Goal: Task Accomplishment & Management: Use online tool/utility

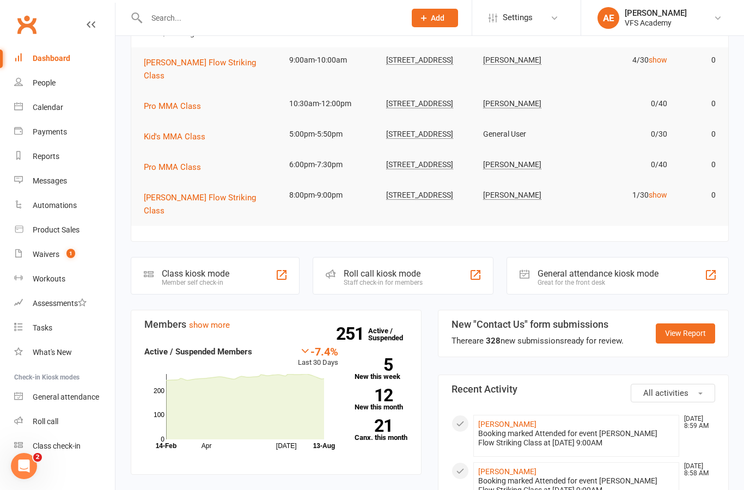
click at [51, 250] on div "Waivers" at bounding box center [46, 254] width 27 height 9
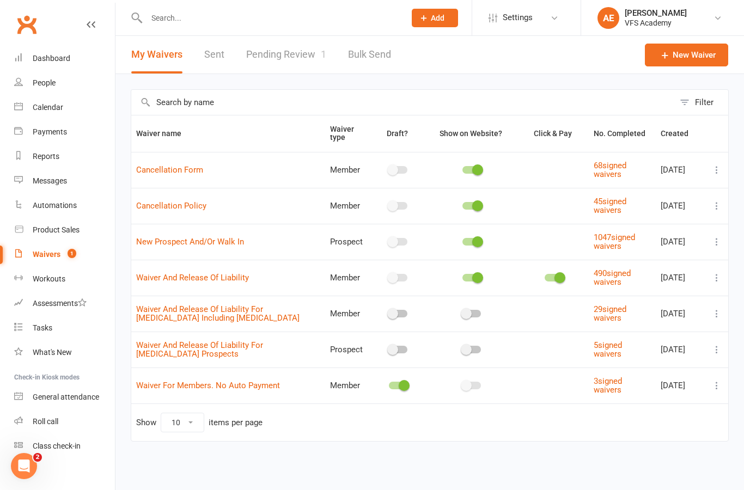
click at [306, 63] on link "Pending Review 1" at bounding box center [286, 55] width 80 height 38
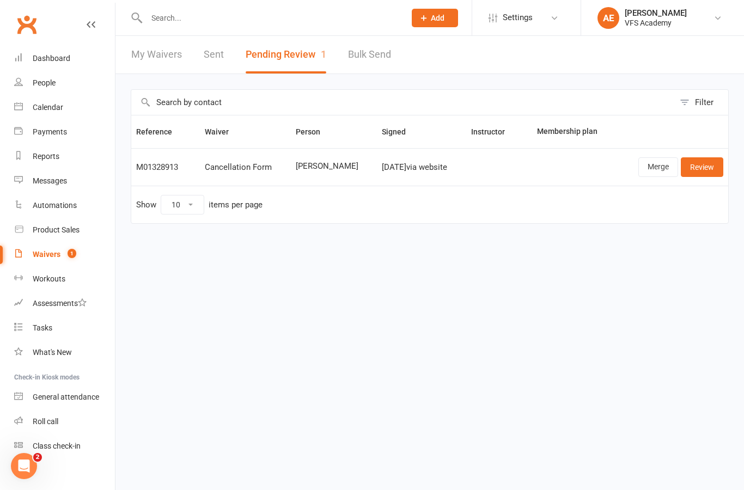
click at [702, 174] on link "Review" at bounding box center [702, 167] width 42 height 20
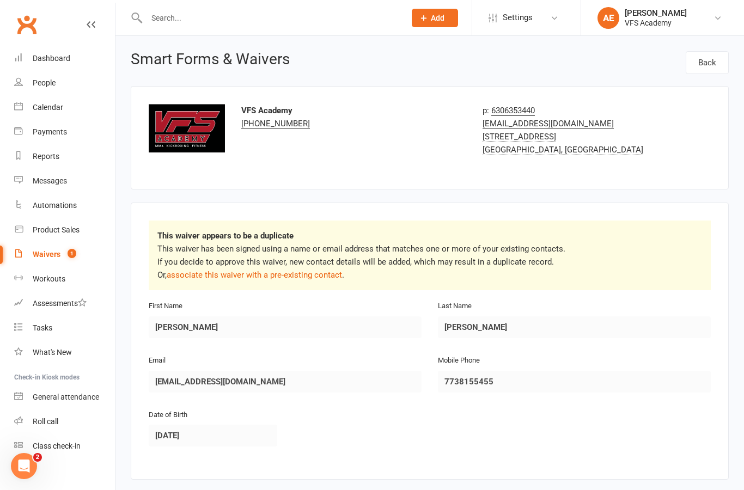
click at [327, 275] on link "associate this waiver with a pre-existing contact" at bounding box center [254, 275] width 175 height 10
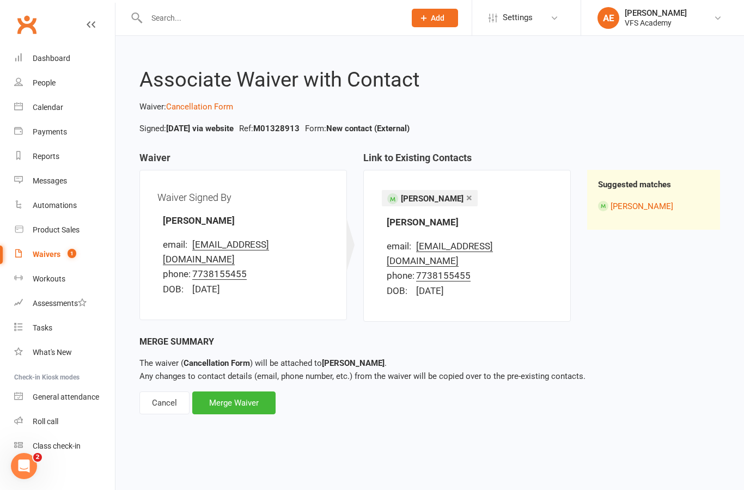
click at [245, 392] on div "Merge Waiver" at bounding box center [233, 402] width 83 height 23
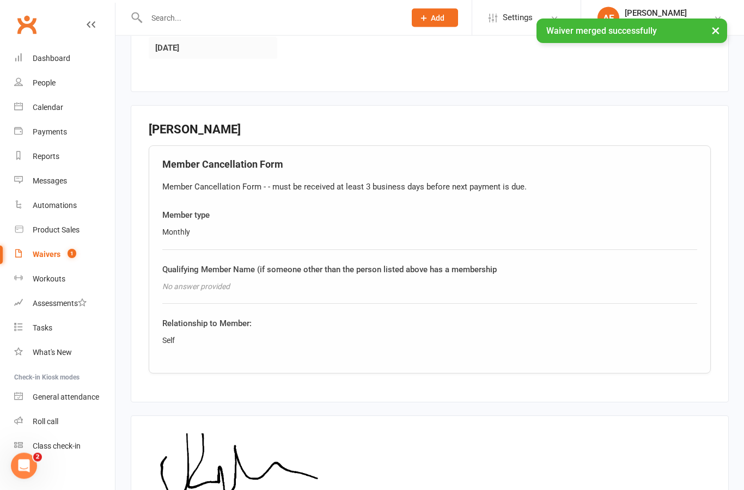
scroll to position [403, 0]
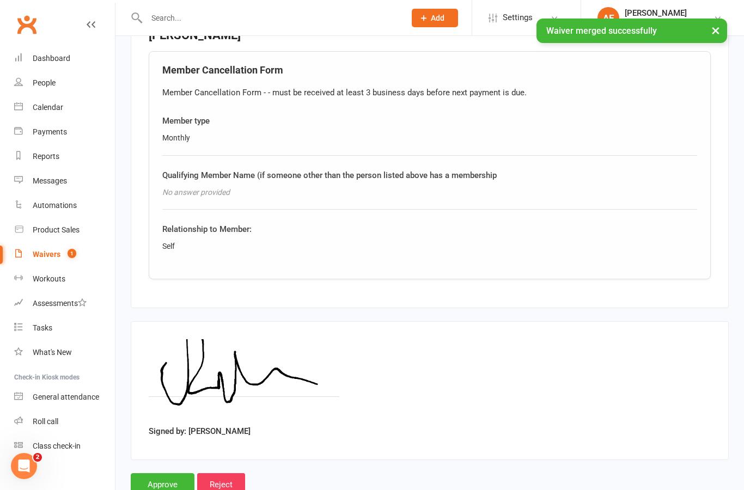
click at [166, 482] on input "Approve" at bounding box center [163, 484] width 64 height 23
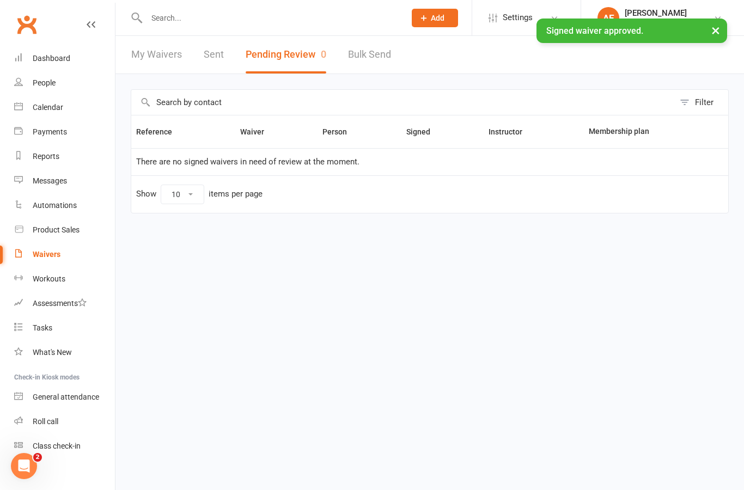
click at [67, 66] on link "Dashboard" at bounding box center [64, 58] width 101 height 24
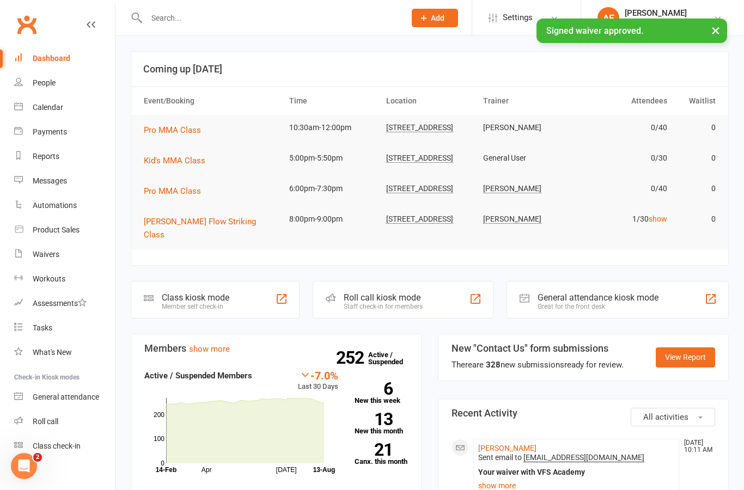
click at [521, 444] on link "Rafael Varela" at bounding box center [507, 448] width 58 height 9
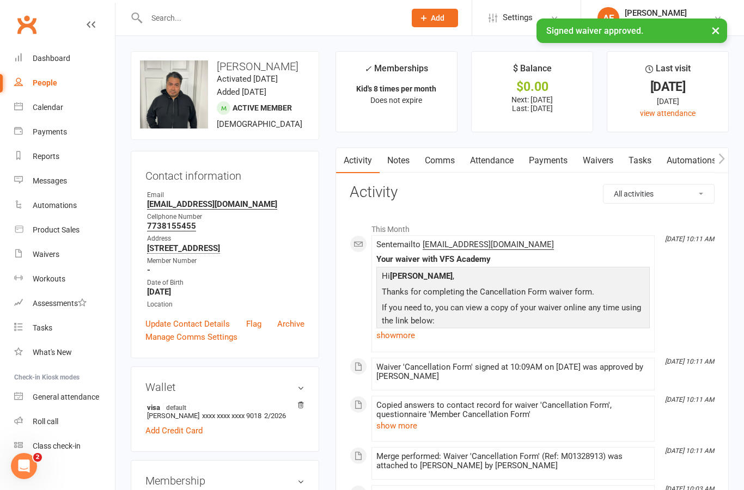
click at [566, 163] on link "Payments" at bounding box center [548, 160] width 54 height 25
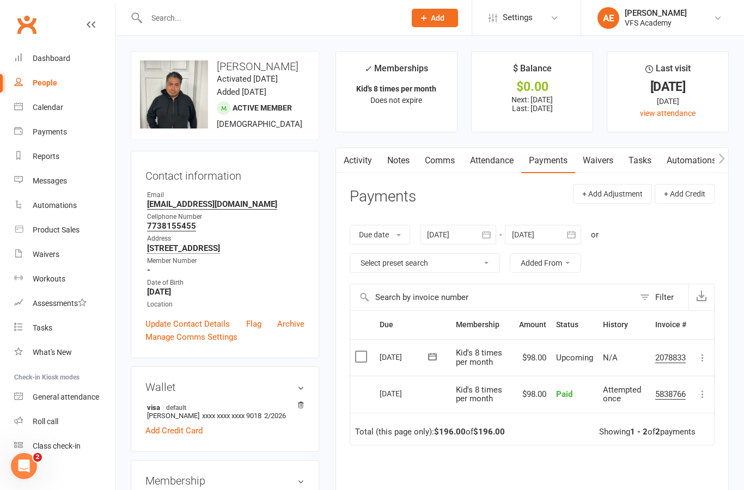
click at [706, 357] on icon at bounding box center [702, 357] width 11 height 11
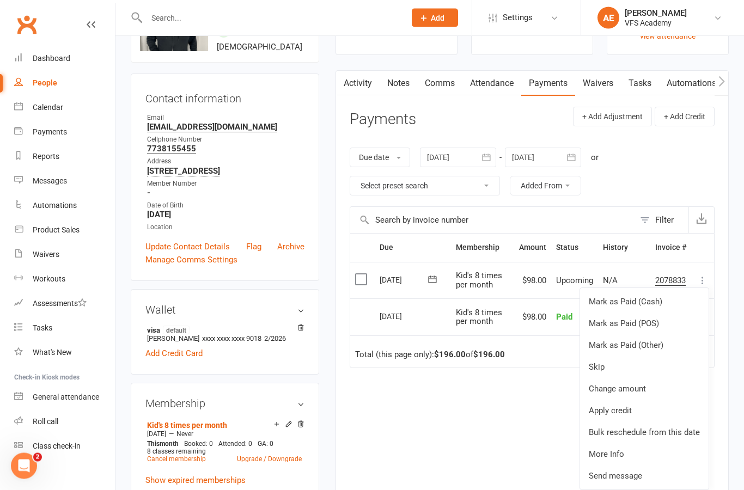
scroll to position [77, 0]
click at [193, 463] on link "Cancel membership" at bounding box center [176, 459] width 59 height 8
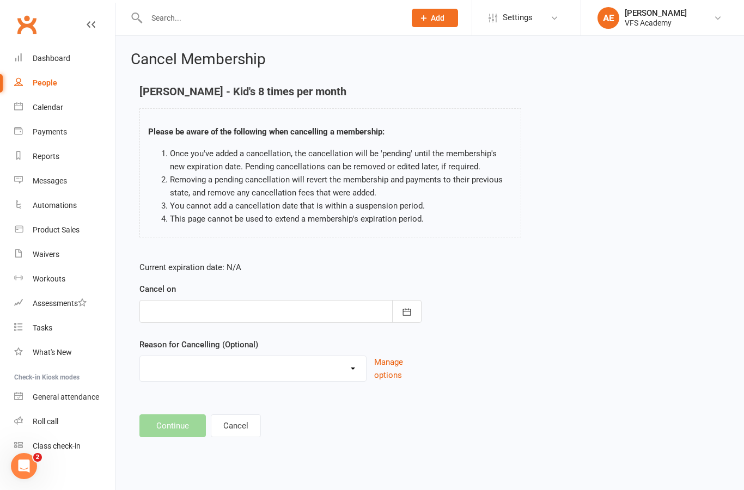
click at [416, 311] on button "button" at bounding box center [406, 311] width 29 height 23
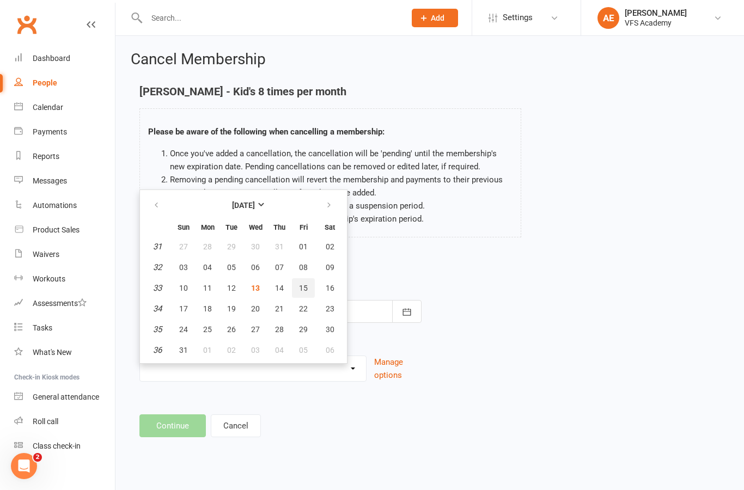
click at [305, 287] on span "15" at bounding box center [303, 288] width 9 height 9
type input "15 Aug 2025"
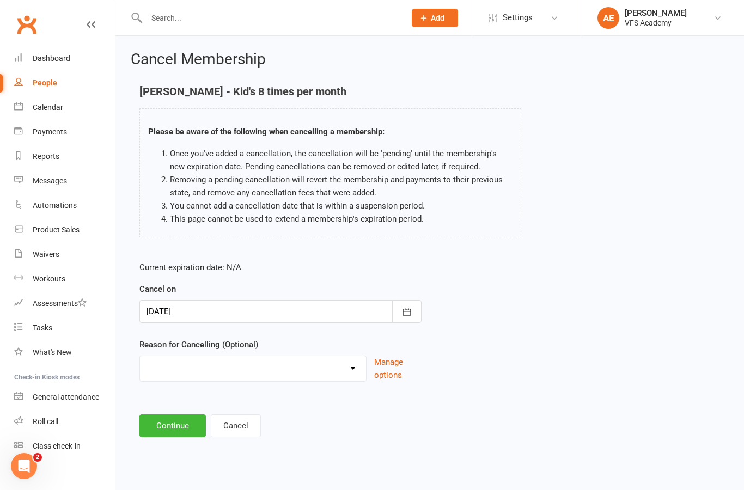
click at [168, 426] on button "Continue" at bounding box center [172, 425] width 66 height 23
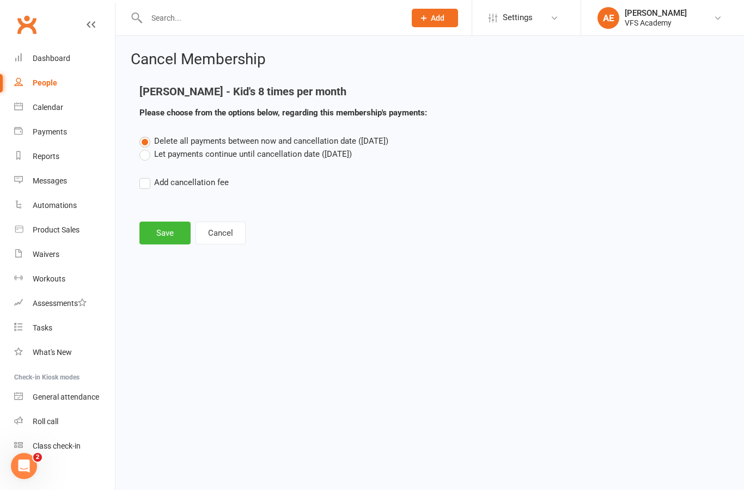
click at [174, 238] on button "Save" at bounding box center [164, 233] width 51 height 23
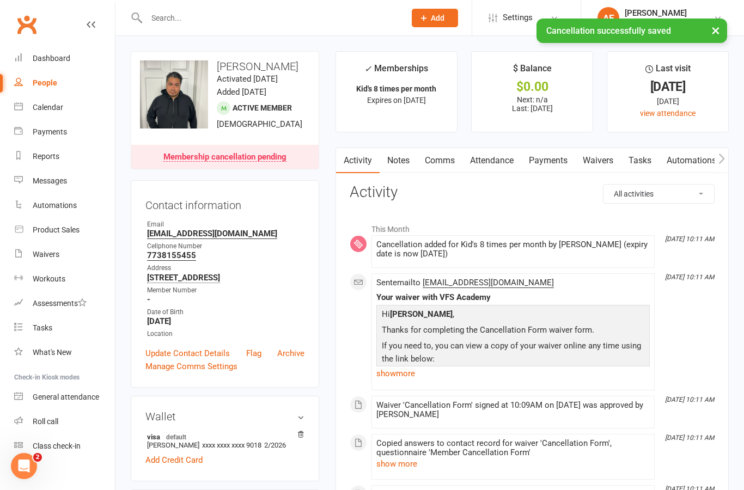
click at [48, 53] on link "Dashboard" at bounding box center [64, 58] width 101 height 24
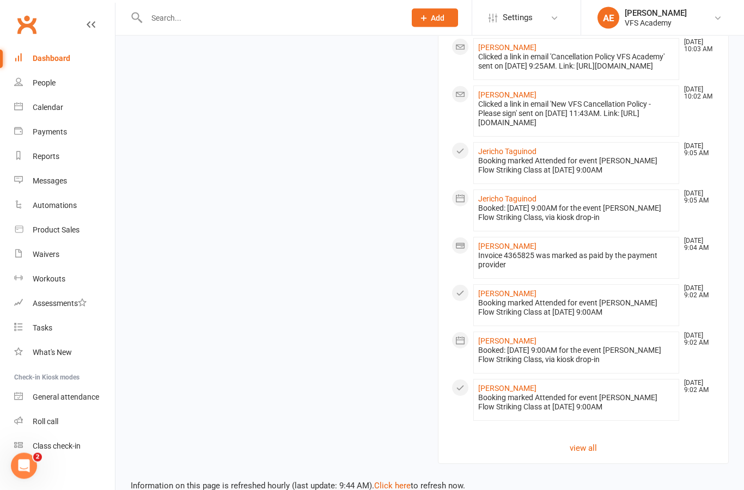
scroll to position [1025, 0]
click at [42, 51] on link "Dashboard" at bounding box center [64, 58] width 101 height 24
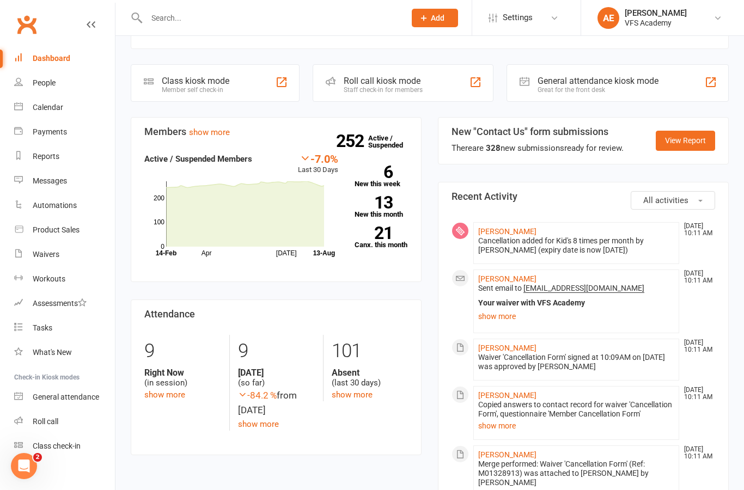
scroll to position [0, 0]
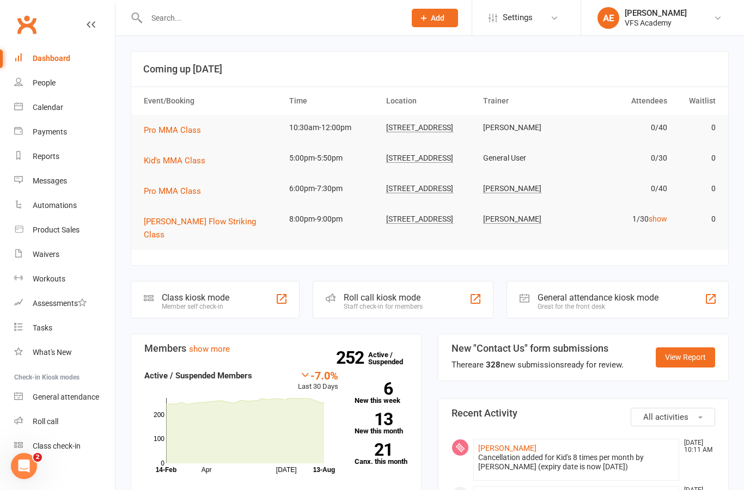
click at [226, 296] on div "Class kiosk mode" at bounding box center [196, 297] width 68 height 10
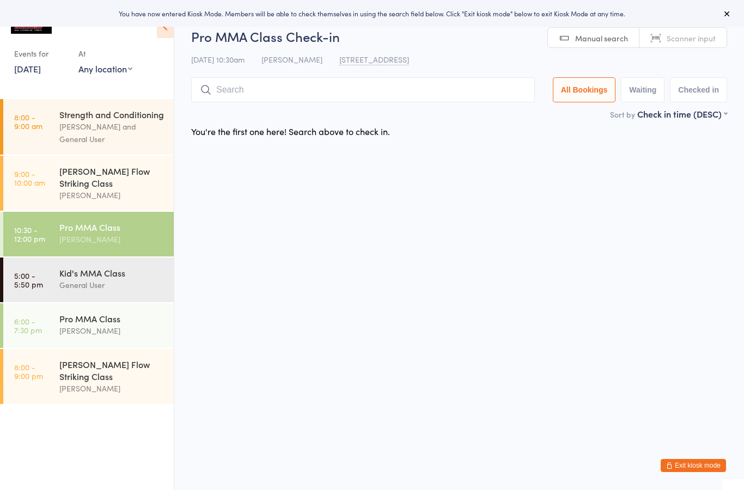
click at [407, 97] on input "search" at bounding box center [363, 89] width 344 height 25
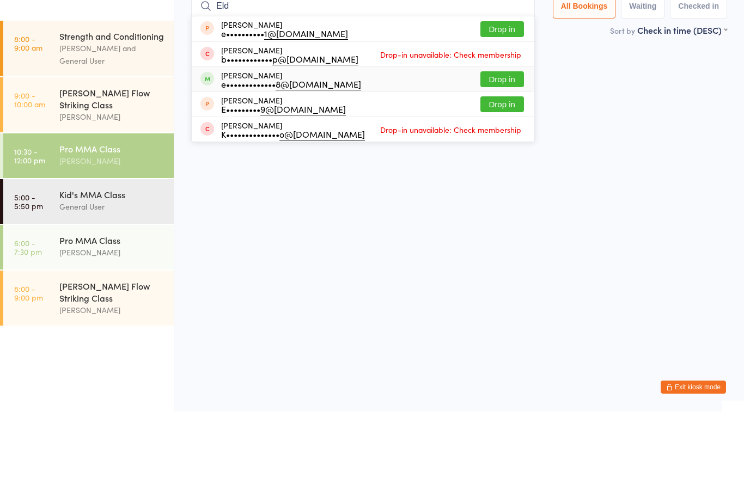
type input "Eld"
click at [448, 145] on div "[PERSON_NAME] e••••••••••••• 8@[DOMAIN_NAME] Drop in" at bounding box center [363, 157] width 342 height 24
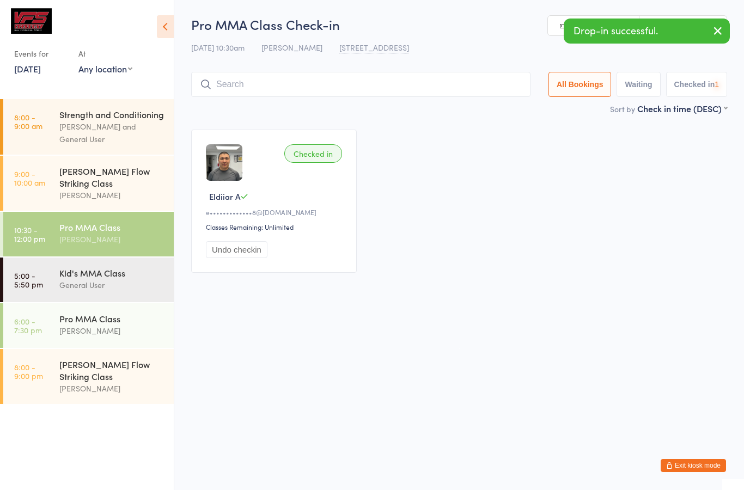
click at [444, 84] on input "search" at bounding box center [360, 84] width 339 height 25
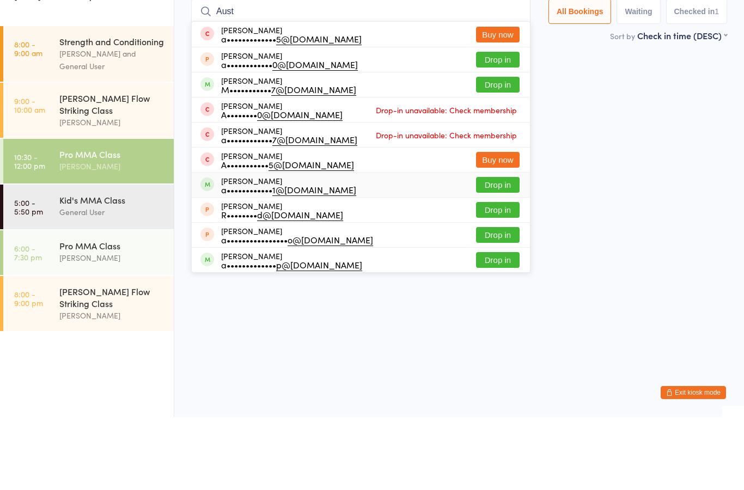
type input "Aust"
click at [375, 246] on div "Austin Johnson a•••••••••••• 1@gmail.com Drop in" at bounding box center [361, 258] width 338 height 24
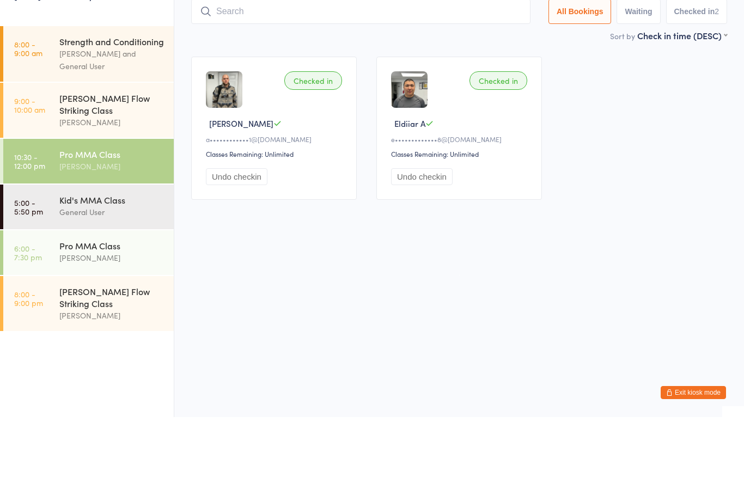
click at [630, 126] on div "Checked in Austin J a•••••••••••• 1@gmail.com Classes Remaining: Unlimited Undo…" at bounding box center [458, 201] width 555 height 163
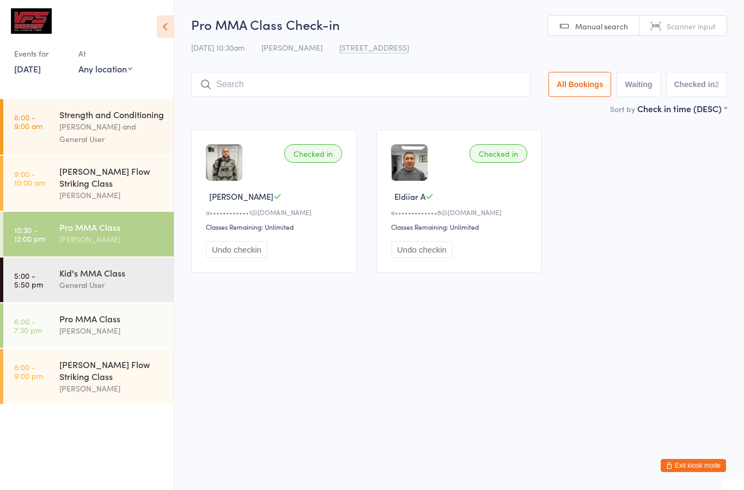
click at [301, 97] on input "search" at bounding box center [360, 84] width 339 height 25
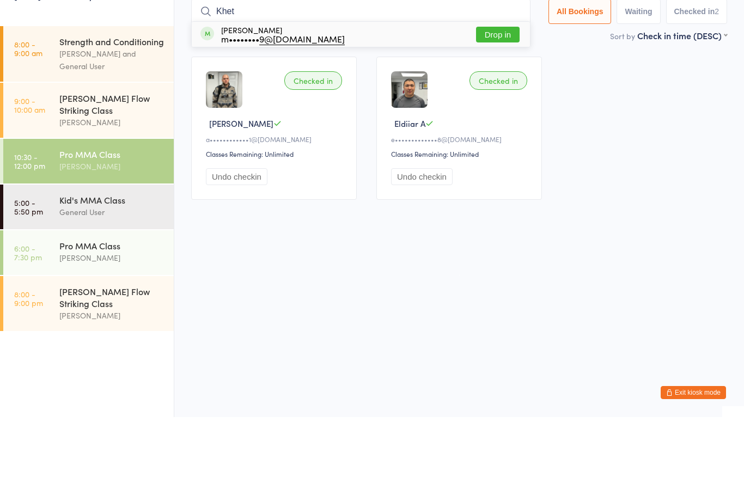
type input "Khet"
click at [497, 100] on button "Drop in" at bounding box center [498, 108] width 44 height 16
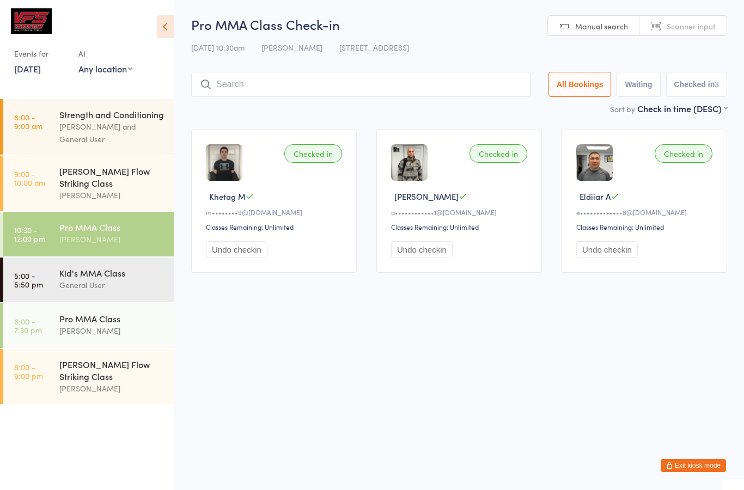
click at [497, 88] on input "search" at bounding box center [360, 84] width 339 height 25
